Goal: Task Accomplishment & Management: Manage account settings

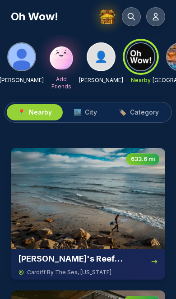
click at [156, 17] on icon at bounding box center [155, 16] width 9 height 9
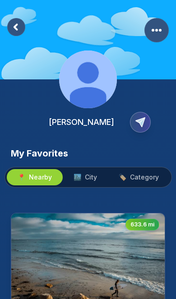
click at [156, 32] on rect "More Options" at bounding box center [156, 30] width 24 height 24
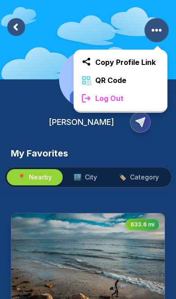
click at [131, 105] on div "Log Out" at bounding box center [120, 98] width 94 height 18
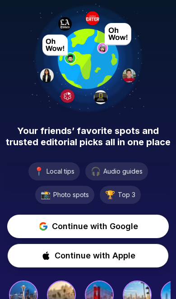
click at [96, 225] on span "Continue with Google" at bounding box center [95, 226] width 86 height 13
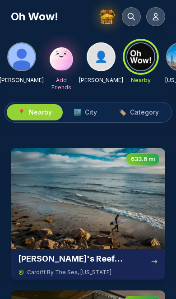
click at [21, 63] on img at bounding box center [21, 56] width 27 height 27
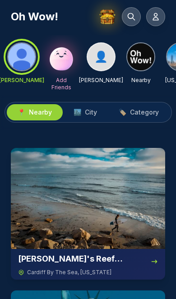
click at [153, 18] on icon at bounding box center [155, 16] width 9 height 9
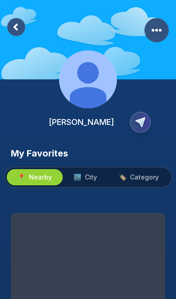
click at [82, 181] on span "🏙️ City" at bounding box center [84, 177] width 23 height 9
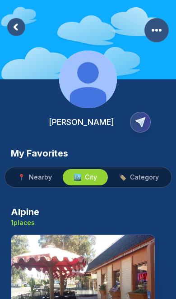
click at [141, 182] on button "🏷️ Category" at bounding box center [139, 177] width 62 height 16
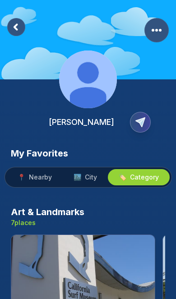
click at [45, 173] on span "Nearby" at bounding box center [40, 177] width 23 height 9
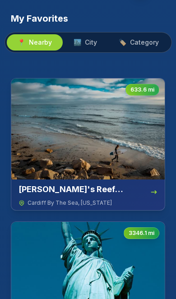
scroll to position [135, 0]
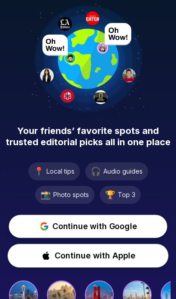
click at [104, 225] on span "Continue with Google" at bounding box center [94, 226] width 84 height 12
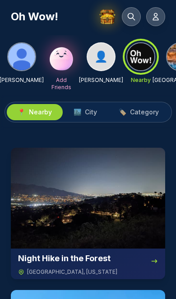
click at [160, 15] on button at bounding box center [155, 16] width 19 height 19
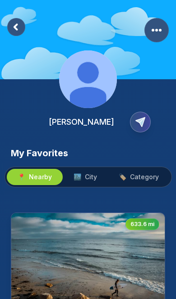
click at [161, 23] on rect "More Options" at bounding box center [156, 30] width 24 height 24
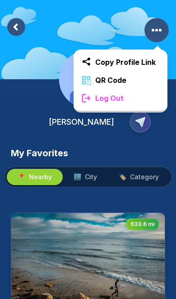
click at [128, 105] on div "Log Out" at bounding box center [120, 98] width 94 height 18
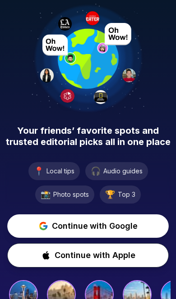
click at [108, 227] on span "Continue with Google" at bounding box center [95, 226] width 86 height 13
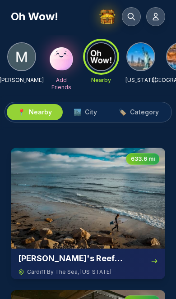
click at [160, 21] on button at bounding box center [155, 16] width 19 height 19
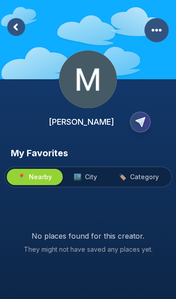
click at [161, 33] on rect "More Options" at bounding box center [156, 30] width 24 height 24
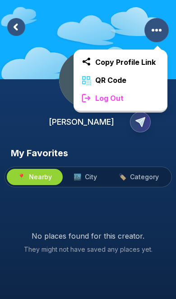
click at [138, 98] on div "Log Out" at bounding box center [120, 98] width 94 height 18
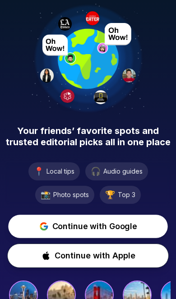
click at [97, 228] on span "Continue with Google" at bounding box center [94, 226] width 85 height 13
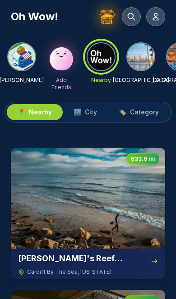
click at [157, 16] on icon at bounding box center [155, 16] width 9 height 9
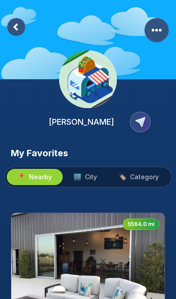
click at [158, 29] on rect "More Options" at bounding box center [156, 30] width 24 height 24
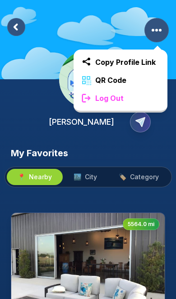
click at [133, 100] on div "Log Out" at bounding box center [120, 98] width 94 height 18
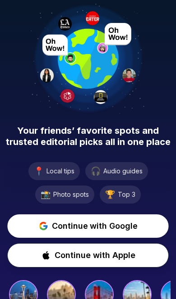
click at [100, 219] on button "Continue with Google" at bounding box center [87, 226] width 161 height 23
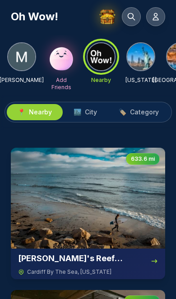
click at [156, 18] on icon at bounding box center [155, 17] width 5 height 7
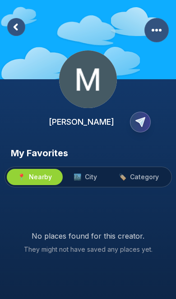
click at [155, 30] on rect "More Options" at bounding box center [156, 30] width 24 height 24
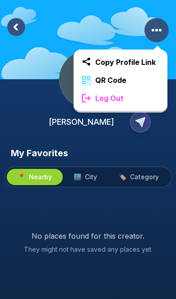
click at [131, 102] on div "Log Out" at bounding box center [120, 98] width 94 height 18
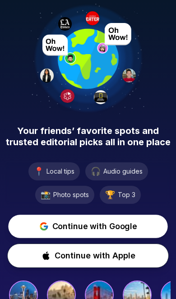
click at [91, 228] on span "Continue with Google" at bounding box center [94, 226] width 85 height 13
click at [101, 227] on span "Continue with Google" at bounding box center [95, 226] width 86 height 13
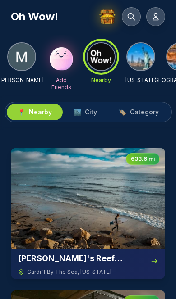
click at [18, 56] on img at bounding box center [21, 56] width 27 height 27
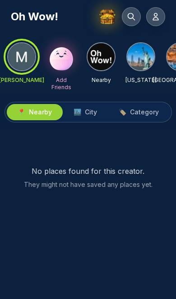
click at [163, 19] on button at bounding box center [155, 16] width 19 height 19
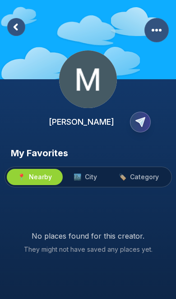
click at [158, 32] on rect "More Options" at bounding box center [156, 30] width 24 height 24
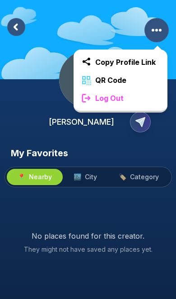
click at [136, 97] on div "Log Out" at bounding box center [120, 98] width 94 height 18
